Goal: Transaction & Acquisition: Purchase product/service

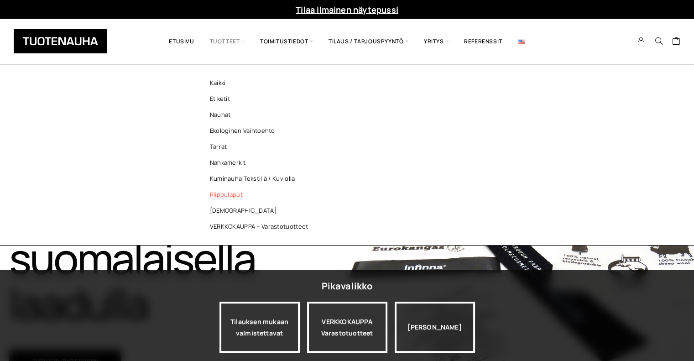
click at [231, 197] on link "Riippulaput" at bounding box center [261, 195] width 132 height 16
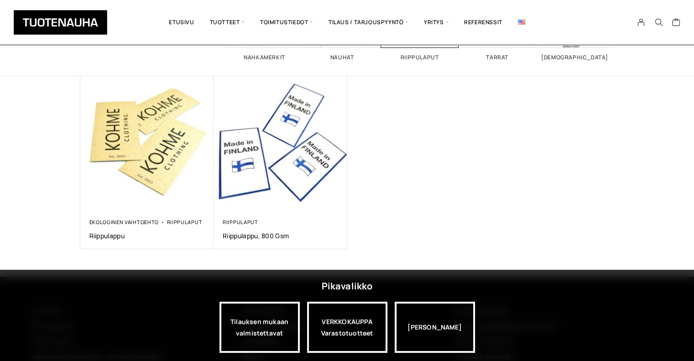
scroll to position [139, 0]
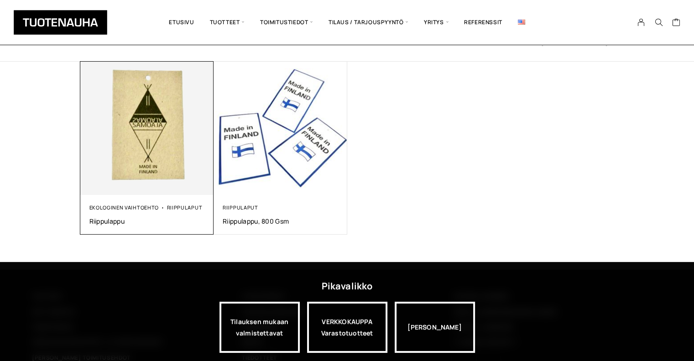
click at [132, 201] on div "Ekologinen vaihtoehto Riippulaput Riippulappu 0,00 €" at bounding box center [147, 215] width 134 height 40
click at [153, 169] on img at bounding box center [147, 128] width 140 height 140
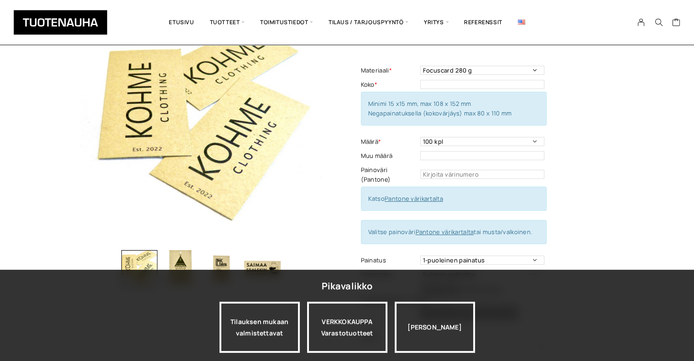
scroll to position [79, 0]
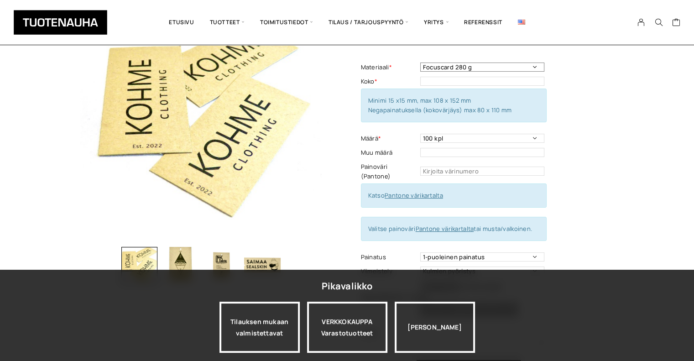
click at [508, 67] on select "Focuscard 280 g Offset 250-300 g Scandia White 270 g Silk 250-300 g Invercote C…" at bounding box center [482, 67] width 124 height 9
click at [420, 63] on select "Focuscard 280 g Offset 250-300 g Scandia White 270 g Silk 250-300 g Invercote C…" at bounding box center [482, 67] width 124 height 9
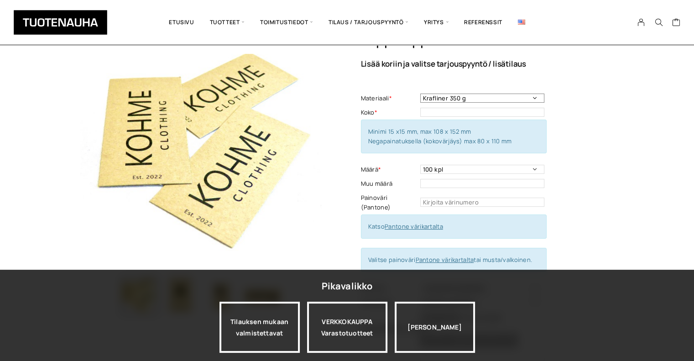
scroll to position [18, 0]
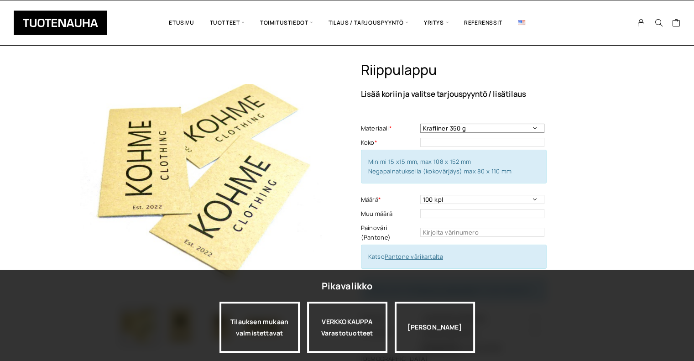
click at [487, 130] on select "Focuscard 280 g Offset 250-300 g Scandia White 270 g Silk 250-300 g Invercote C…" at bounding box center [482, 128] width 124 height 9
select select "Brun Board 320 g (100 % kierrätyskuitu)"
click at [420, 124] on select "Focuscard 280 g Offset 250-300 g Scandia White 270 g Silk 250-300 g Invercote C…" at bounding box center [482, 128] width 124 height 9
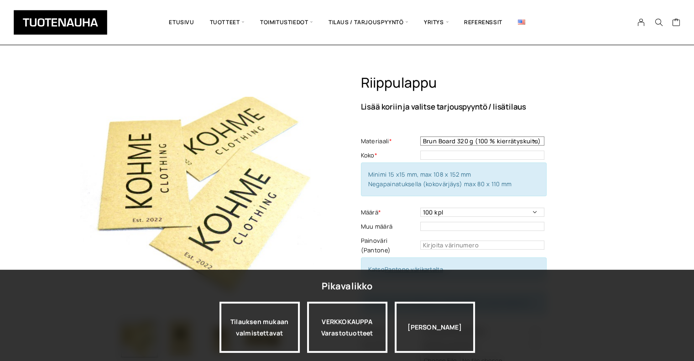
scroll to position [2, 0]
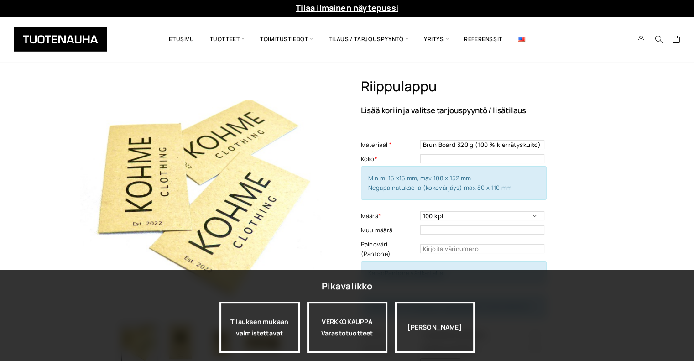
click at [510, 149] on td "Focuscard 280 g Offset 250-300 g Scandia White 270 g Silk 250-300 g Invercote C…" at bounding box center [483, 145] width 126 height 14
click at [531, 136] on div "Materiaali * Focuscard 280 g Offset 250-300 g Scandia White 270 g Silk 250-300 …" at bounding box center [454, 282] width 186 height 301
click at [523, 141] on select "Focuscard 280 g Offset 250-300 g Scandia White 270 g Silk 250-300 g Invercote C…" at bounding box center [482, 144] width 124 height 9
click at [573, 130] on div "Riippulappu Lisää koriin ja valitse tarjouspyyntö / lisätilaus Materiaali * Foc…" at bounding box center [487, 284] width 253 height 413
